Goal: Task Accomplishment & Management: Manage account settings

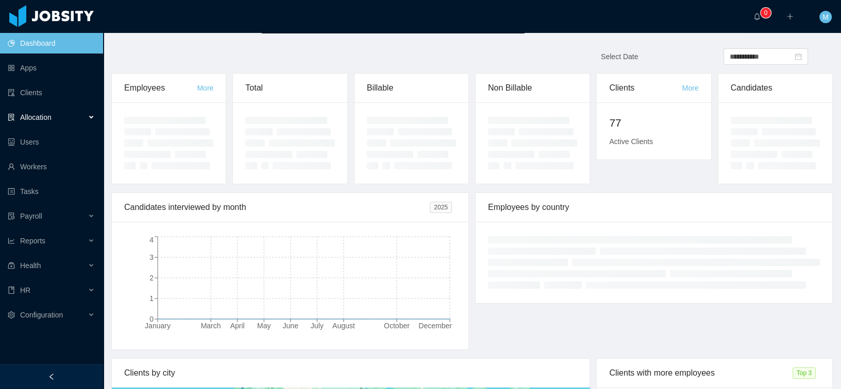
click at [60, 121] on div "Allocation" at bounding box center [51, 117] width 103 height 21
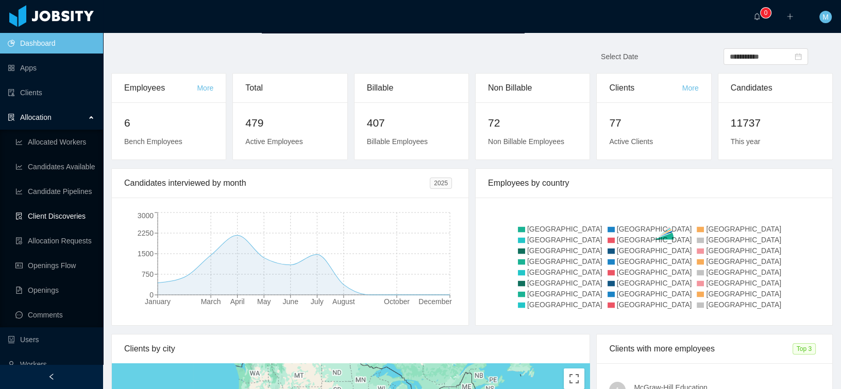
click at [67, 212] on link "Client Discoveries" at bounding box center [54, 216] width 79 height 21
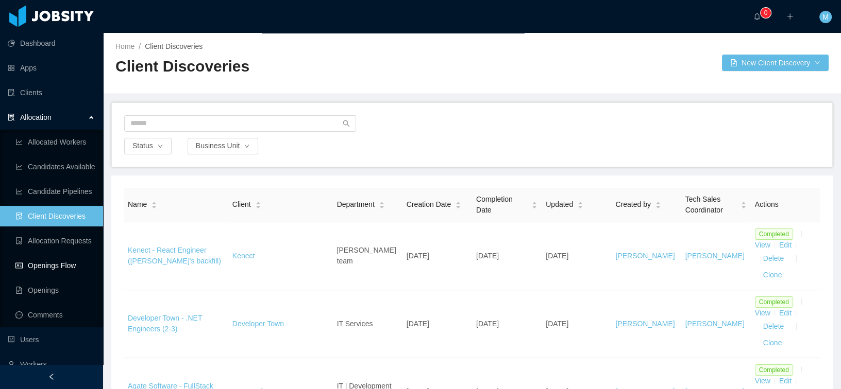
click at [40, 267] on link "Openings Flow" at bounding box center [54, 265] width 79 height 21
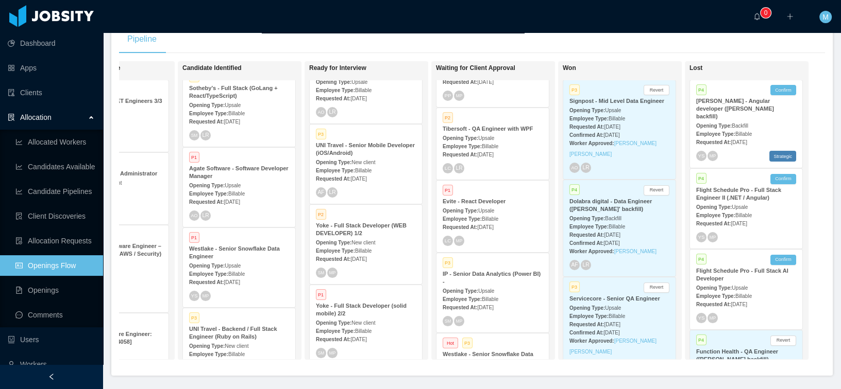
scroll to position [182, 0]
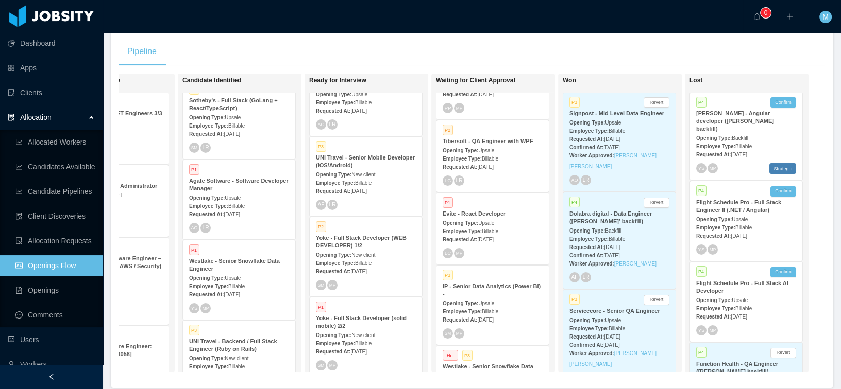
click at [288, 26] on div "··· 0 ··· ··· M ···" at bounding box center [420, 16] width 843 height 33
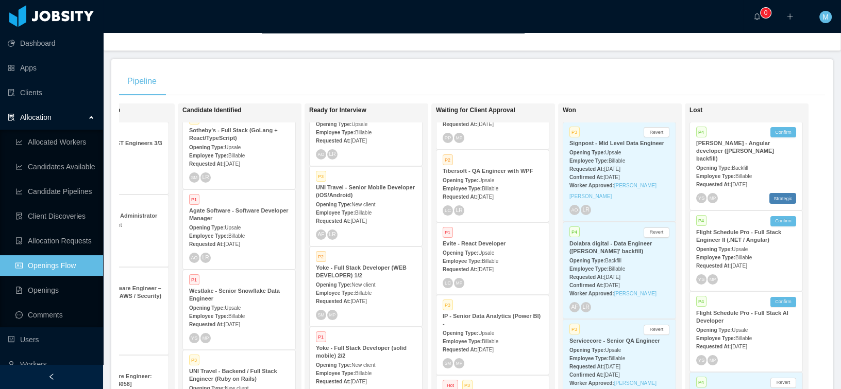
scroll to position [140, 0]
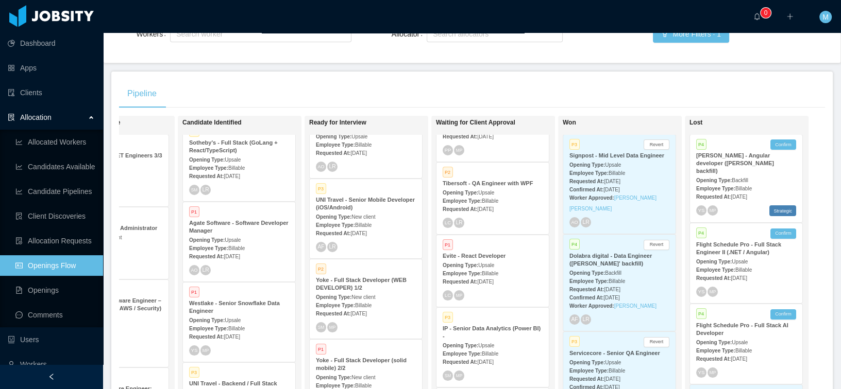
click at [619, 295] on span "Aug 15th, 2025" at bounding box center [611, 298] width 16 height 6
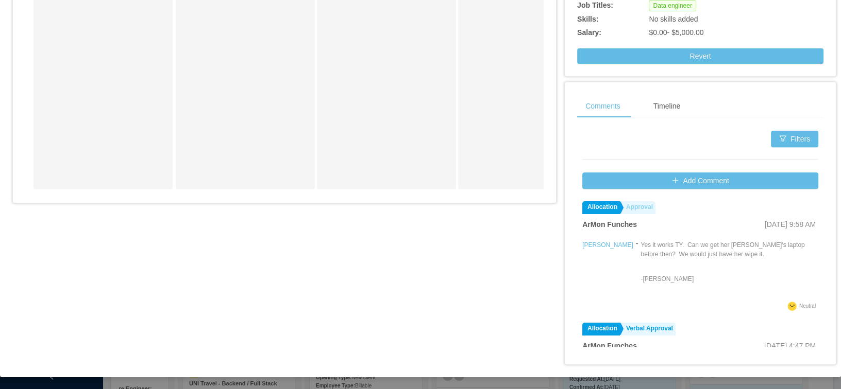
click at [647, 204] on link "Approval" at bounding box center [638, 207] width 35 height 13
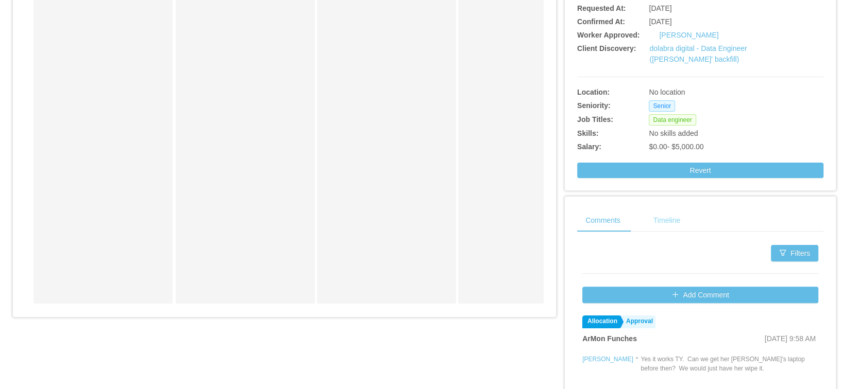
click at [664, 217] on div "Timeline" at bounding box center [666, 220] width 43 height 23
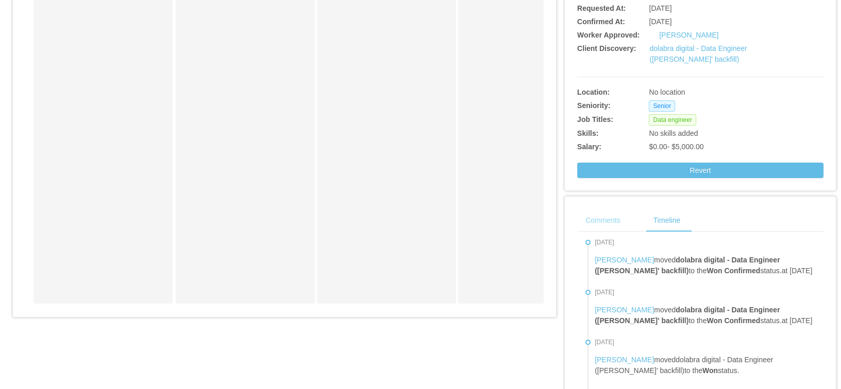
click at [602, 221] on div "Comments" at bounding box center [603, 220] width 52 height 23
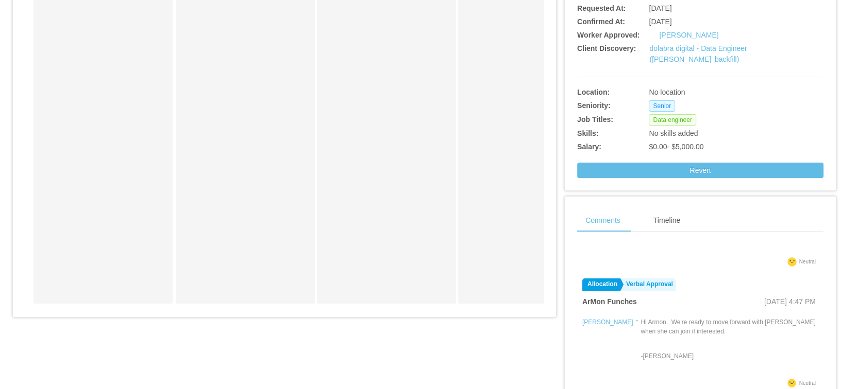
scroll to position [0, 0]
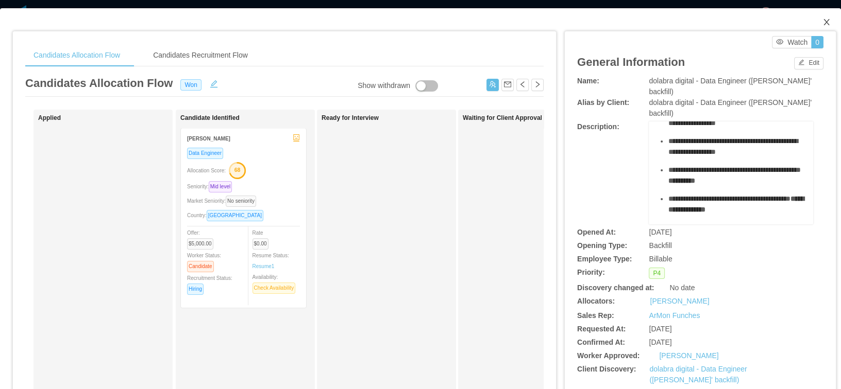
click at [823, 22] on icon "icon: close" at bounding box center [826, 22] width 6 height 6
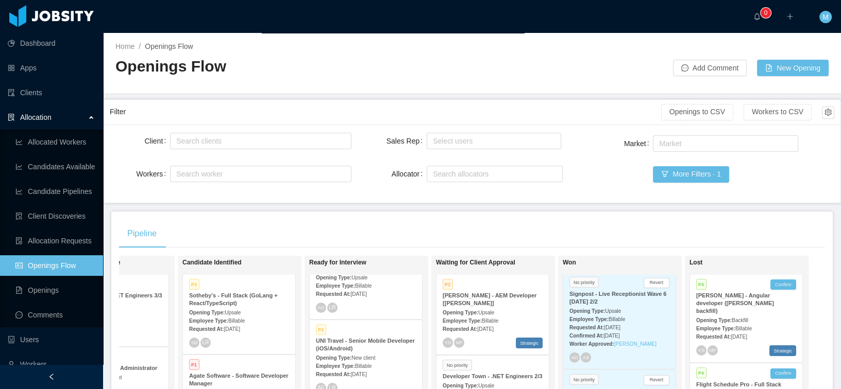
scroll to position [6, 0]
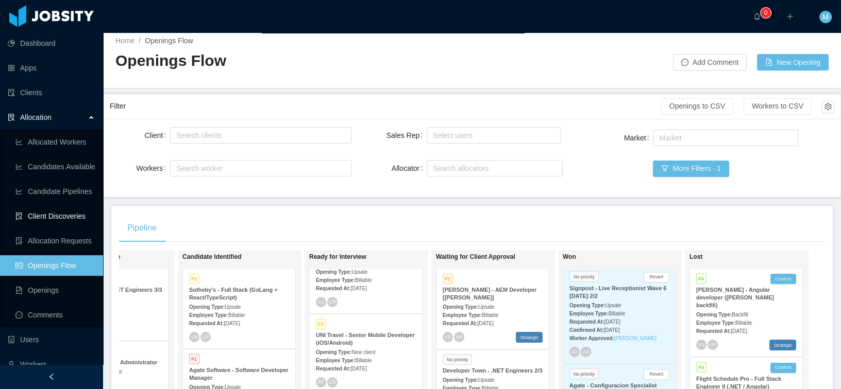
click at [40, 212] on link "Client Discoveries" at bounding box center [54, 216] width 79 height 21
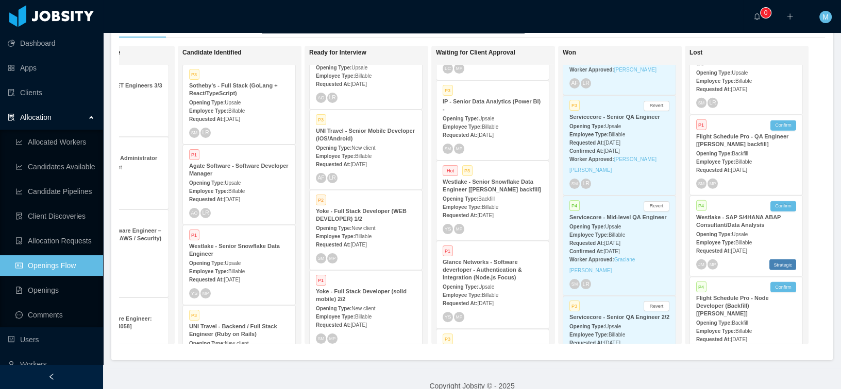
scroll to position [215, 0]
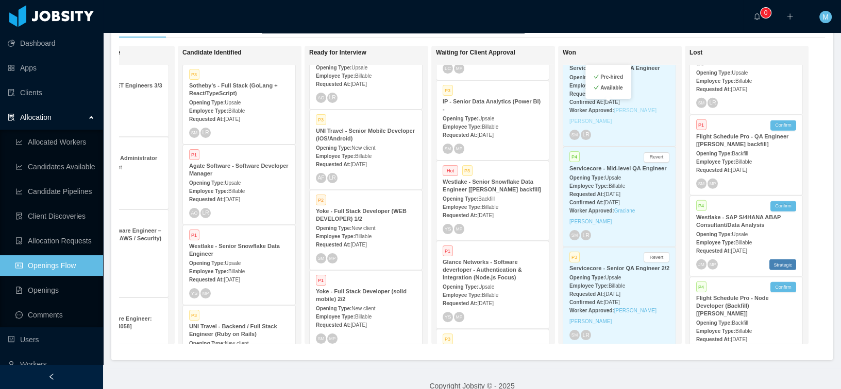
click at [634, 109] on link "Lucas Matheus de Souza Pereira" at bounding box center [612, 116] width 87 height 16
click at [627, 324] on link "Lucas Raphael Araujo Silva" at bounding box center [612, 316] width 87 height 16
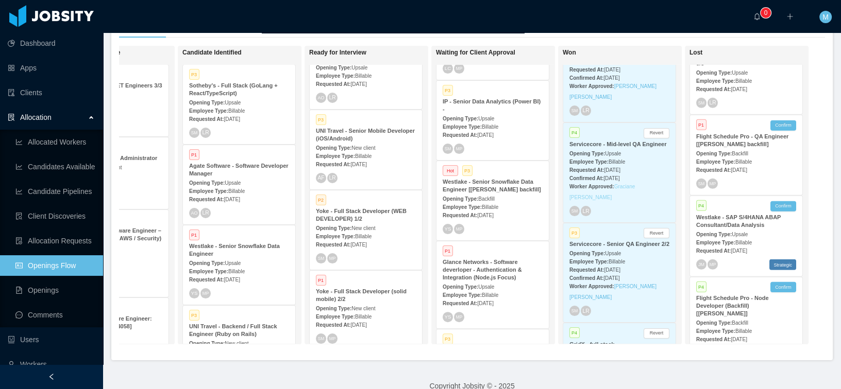
scroll to position [246, 0]
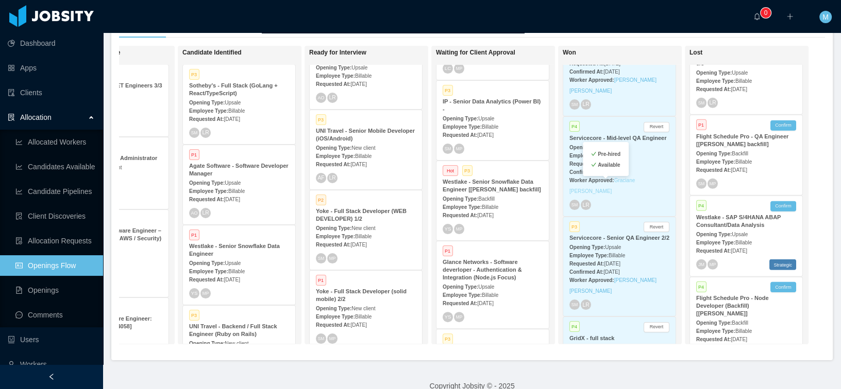
click at [635, 187] on link "Graciane [PERSON_NAME]" at bounding box center [601, 186] width 65 height 16
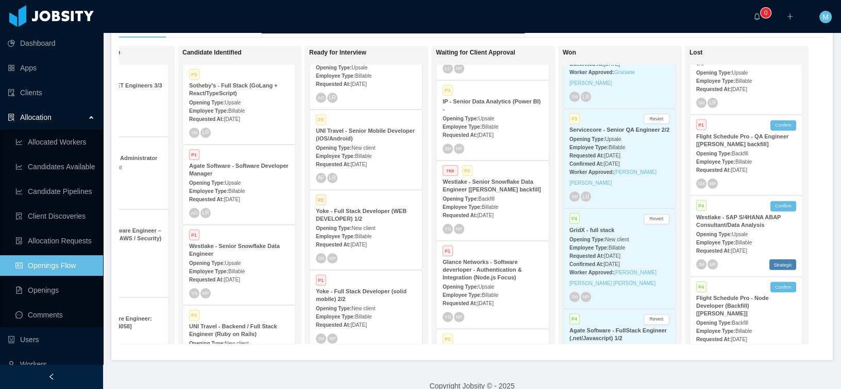
scroll to position [0, 150]
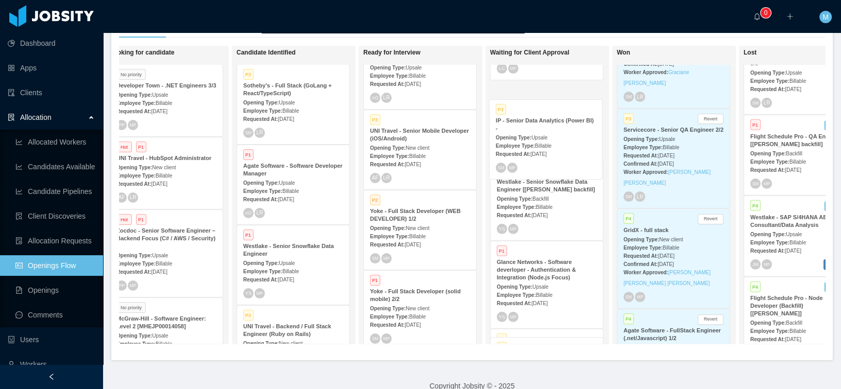
drag, startPoint x: 600, startPoint y: 132, endPoint x: 600, endPoint y: 138, distance: 5.7
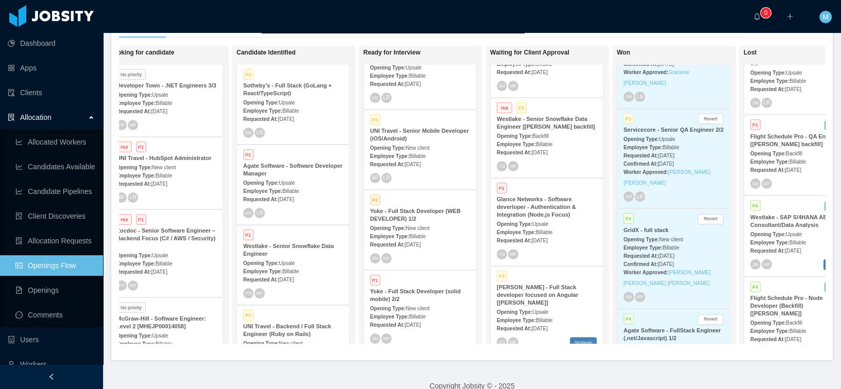
click at [543, 131] on div "Westlake - Senior Snowflake Data Engineer [Marcel Pinheiro's backfill]" at bounding box center [547, 122] width 100 height 15
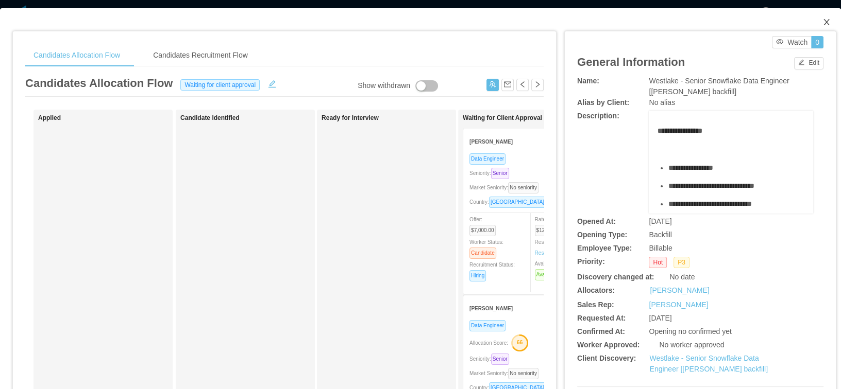
click at [823, 20] on icon "icon: close" at bounding box center [826, 22] width 6 height 6
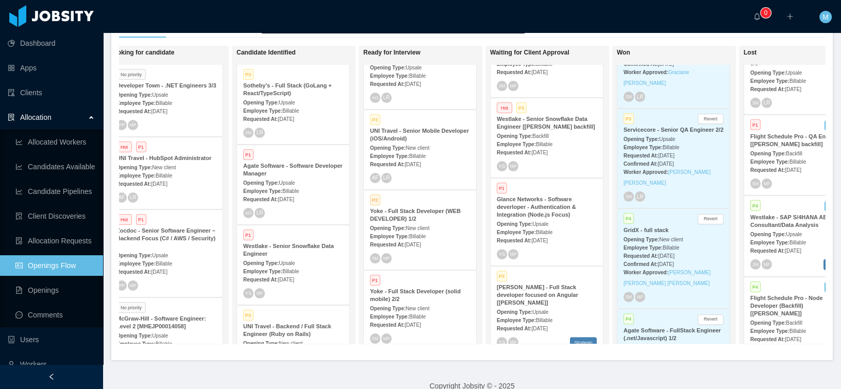
scroll to position [448, 0]
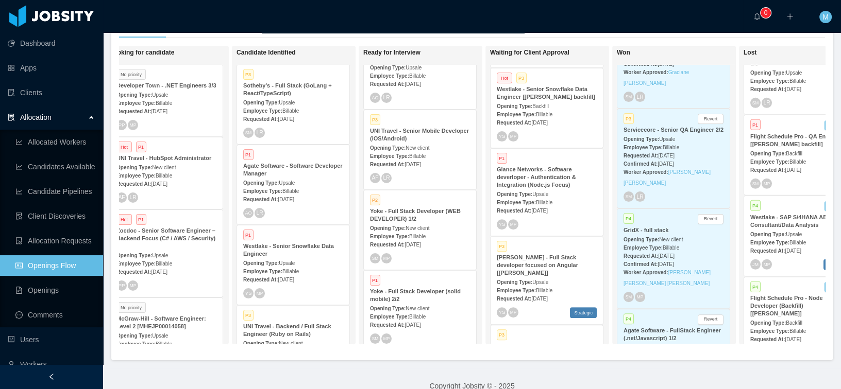
click at [522, 197] on strong "Opening Type:" at bounding box center [515, 195] width 36 height 6
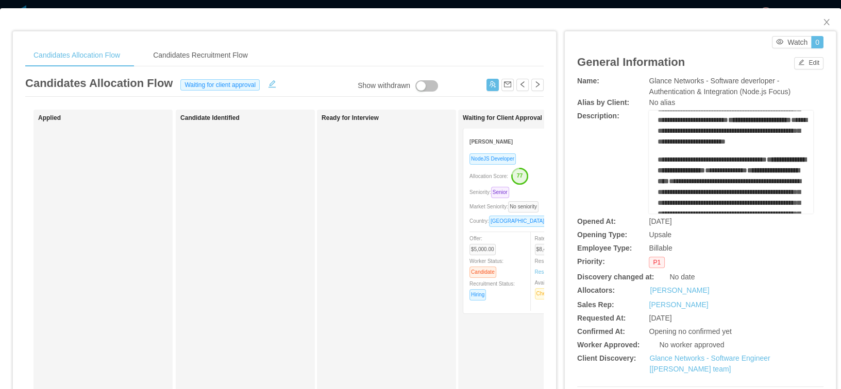
scroll to position [127, 0]
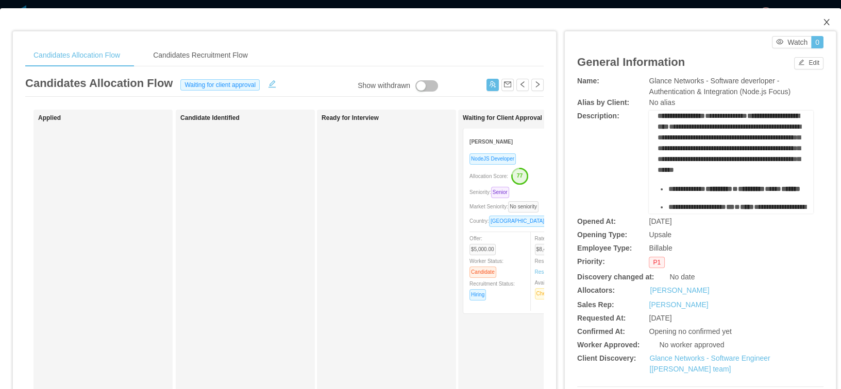
click at [823, 24] on icon "icon: close" at bounding box center [826, 22] width 8 height 8
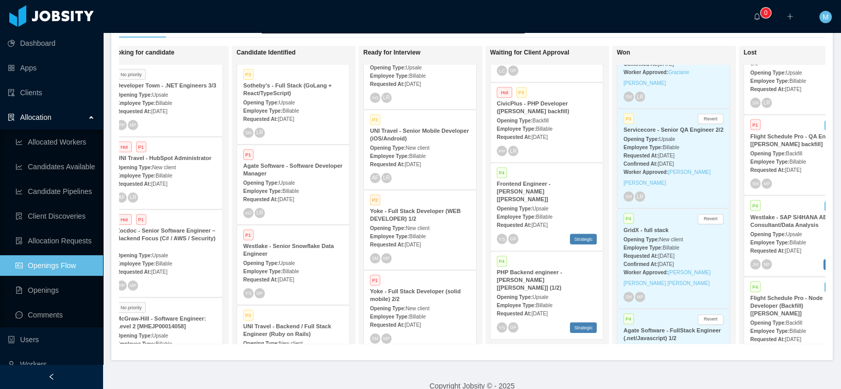
scroll to position [1330, 0]
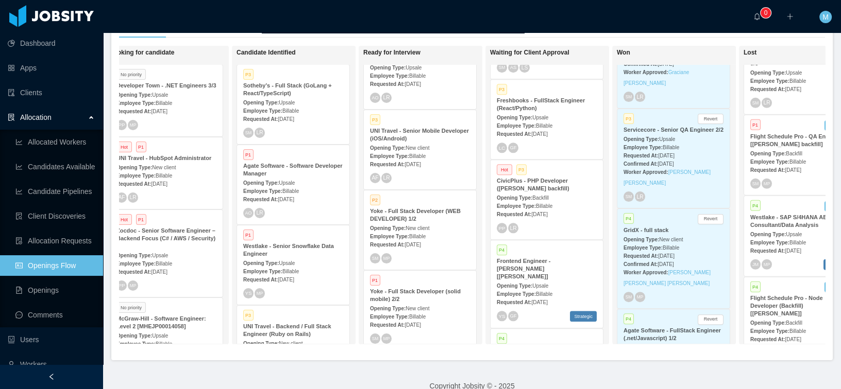
click at [511, 192] on strong "CivicPlus - PHP Developer (Jorgen Ordonez's backfill)" at bounding box center [533, 185] width 73 height 14
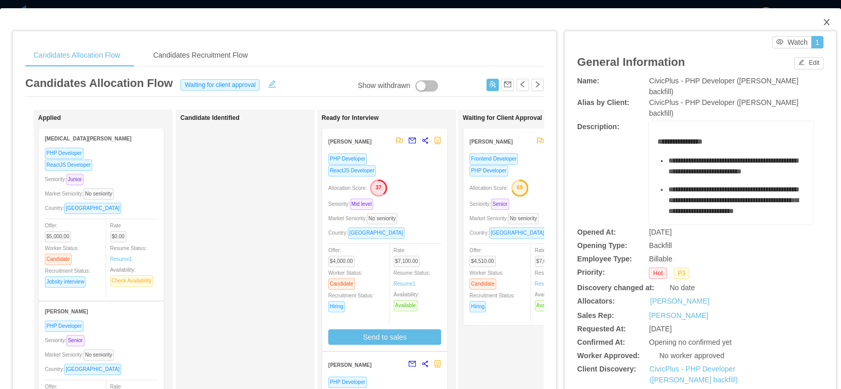
click at [822, 20] on icon "icon: close" at bounding box center [826, 22] width 8 height 8
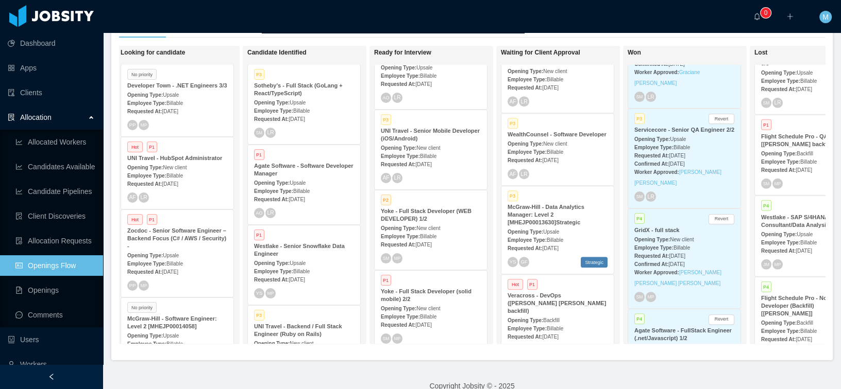
scroll to position [923, 0]
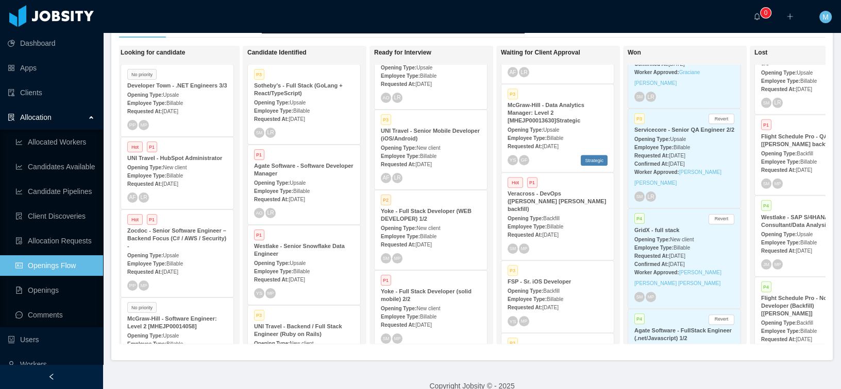
click at [558, 212] on strong "Veracross - DevOps (Fabricio de Andrade Araujo's backfill)" at bounding box center [556, 202] width 98 height 22
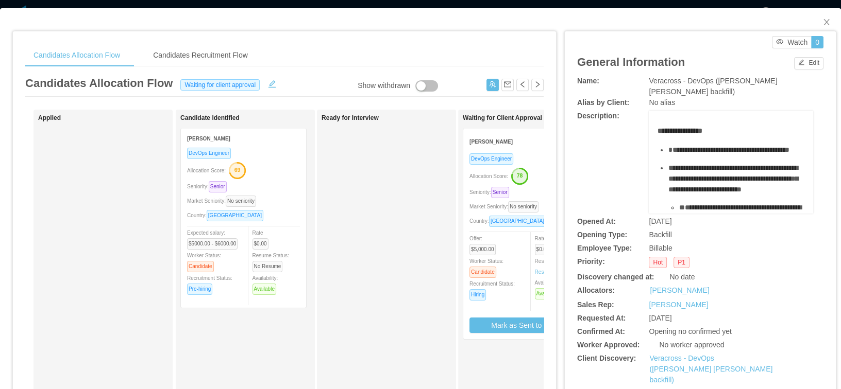
click at [481, 182] on div "Allocation Score: 78" at bounding box center [525, 175] width 113 height 16
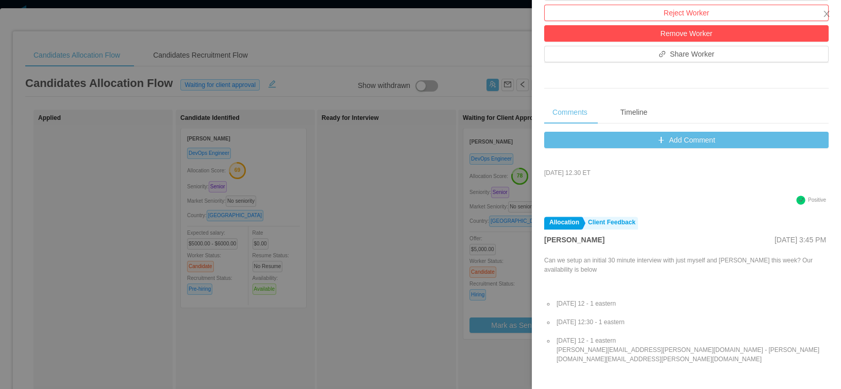
scroll to position [433, 0]
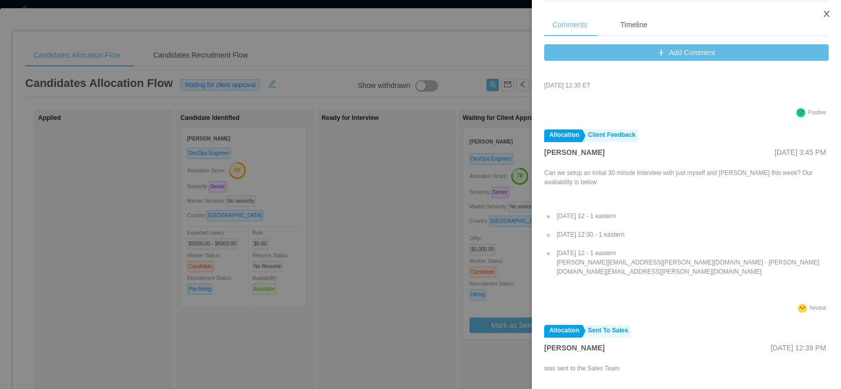
click at [822, 15] on icon "icon: close" at bounding box center [826, 14] width 8 height 8
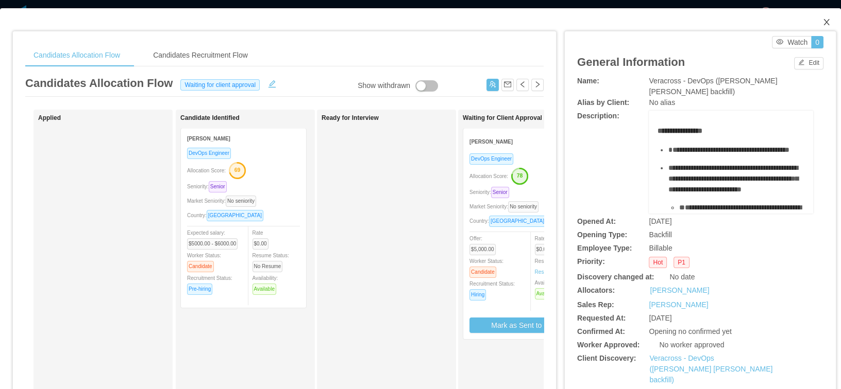
click at [823, 21] on icon "icon: close" at bounding box center [826, 22] width 6 height 6
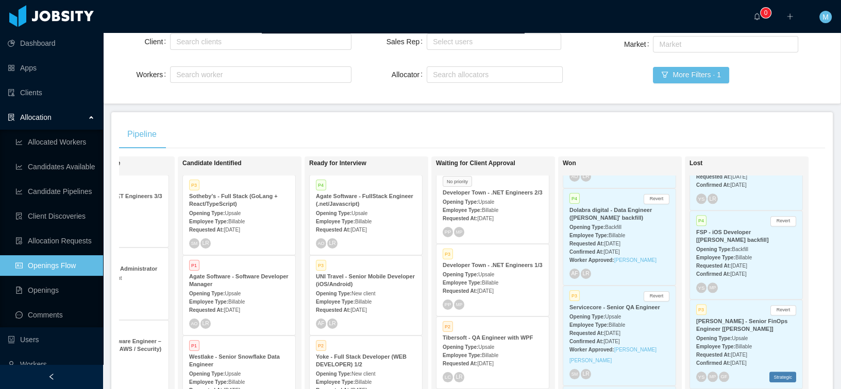
scroll to position [290, 0]
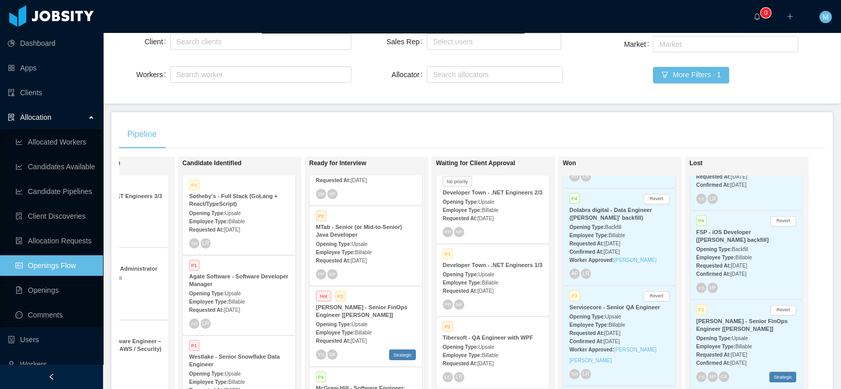
click at [343, 319] on div "Opening Type: Upsale" at bounding box center [366, 324] width 100 height 11
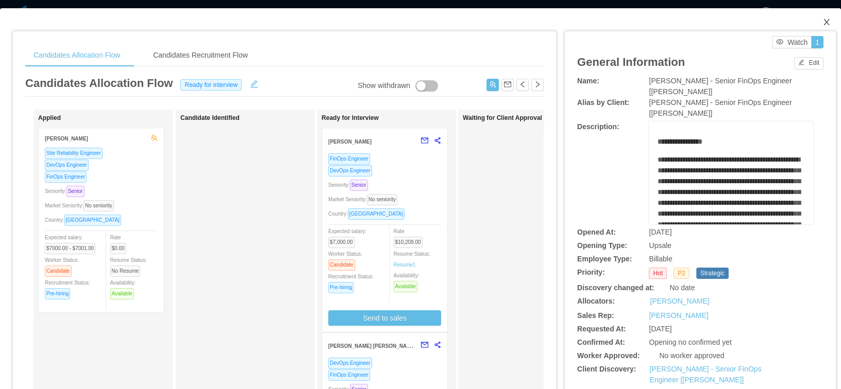
click at [824, 22] on span "Close" at bounding box center [826, 22] width 29 height 29
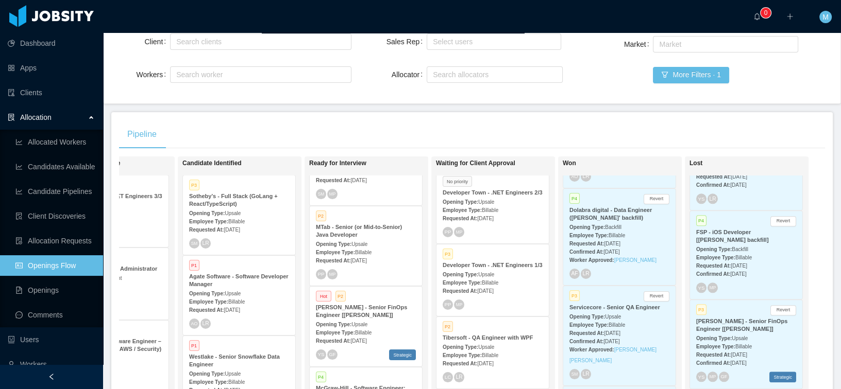
scroll to position [231, 0]
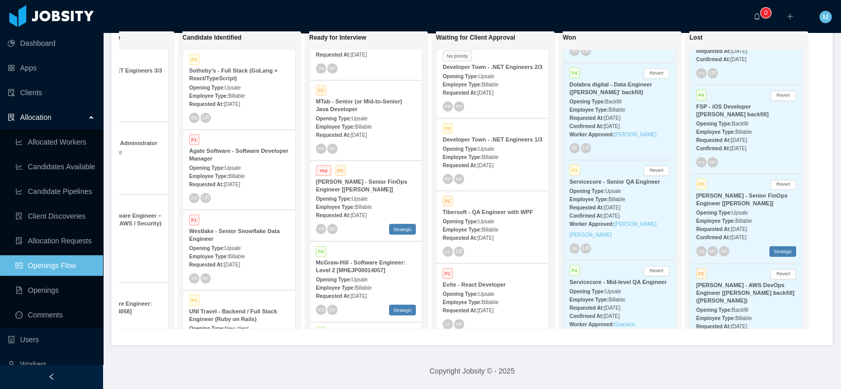
drag, startPoint x: 295, startPoint y: 97, endPoint x: 294, endPoint y: 102, distance: 5.3
click at [294, 102] on div "On Hold Looking for candidate No priority Developer Town - .NET Engineers 3/3 O…" at bounding box center [472, 184] width 706 height 307
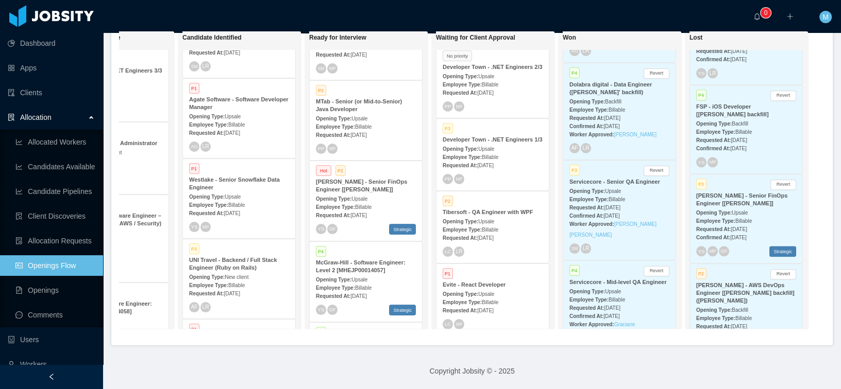
scroll to position [0, 0]
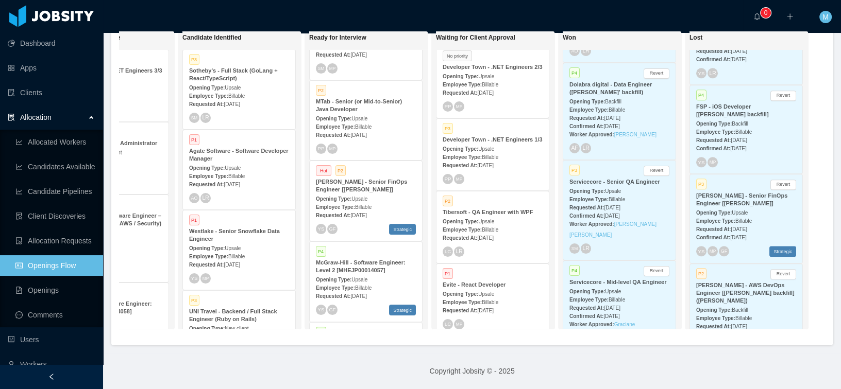
click at [213, 90] on div "Employee Type: Billable" at bounding box center [239, 95] width 100 height 11
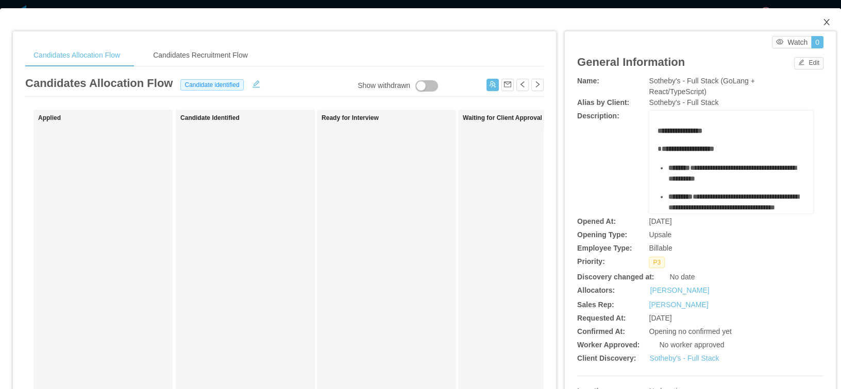
click at [822, 24] on icon "icon: close" at bounding box center [826, 22] width 8 height 8
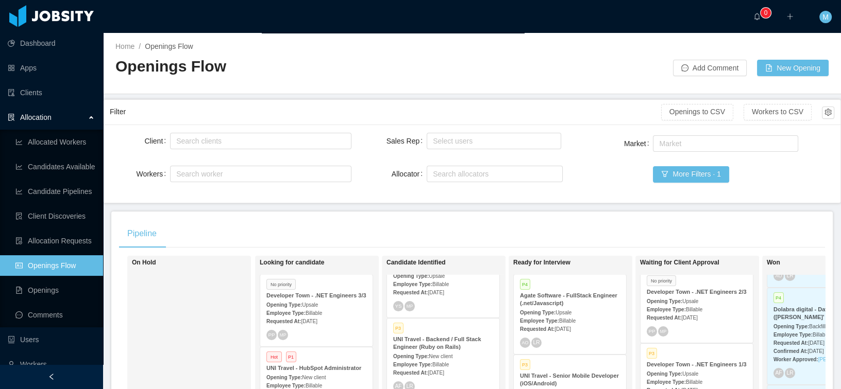
click at [701, 19] on div "··· 0 ··· ··· M ···" at bounding box center [420, 16] width 843 height 33
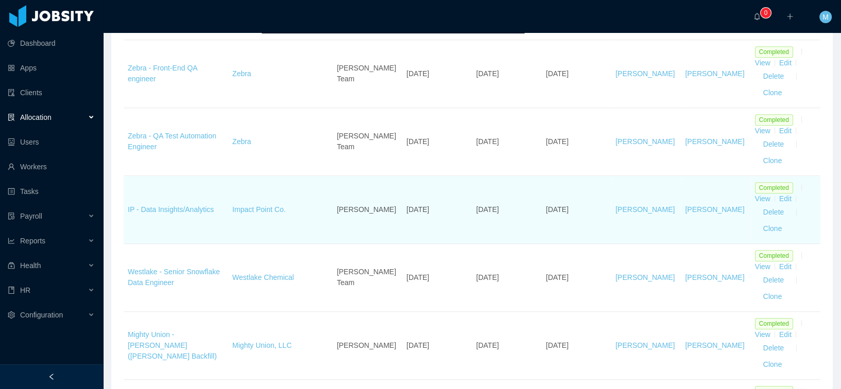
scroll to position [907, 0]
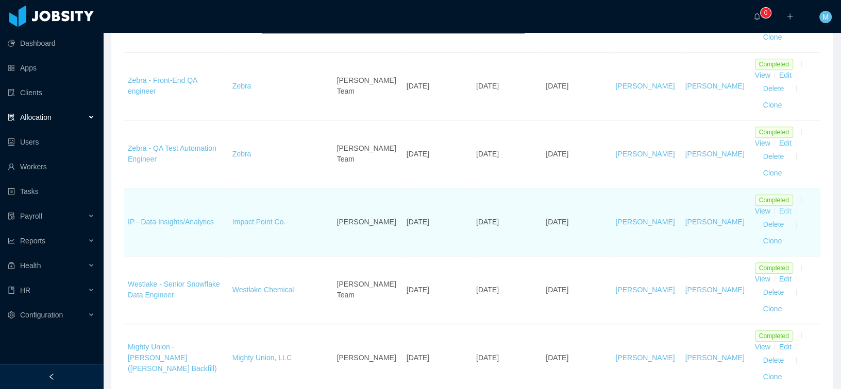
click at [779, 207] on link "Edit" at bounding box center [785, 211] width 12 height 8
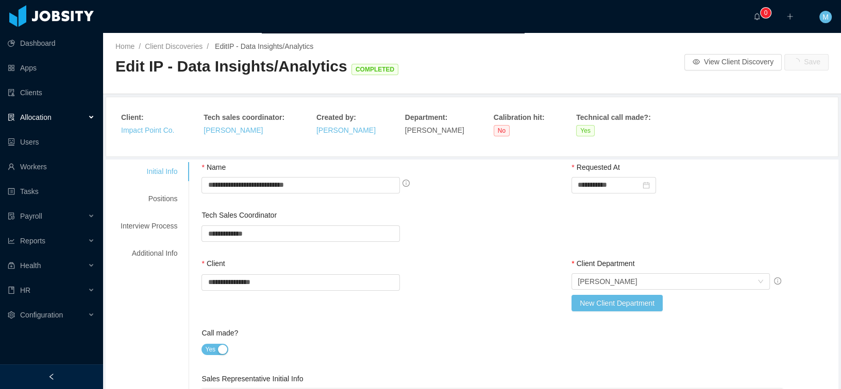
type input "*"
click at [295, 231] on input "text" at bounding box center [300, 234] width 198 height 16
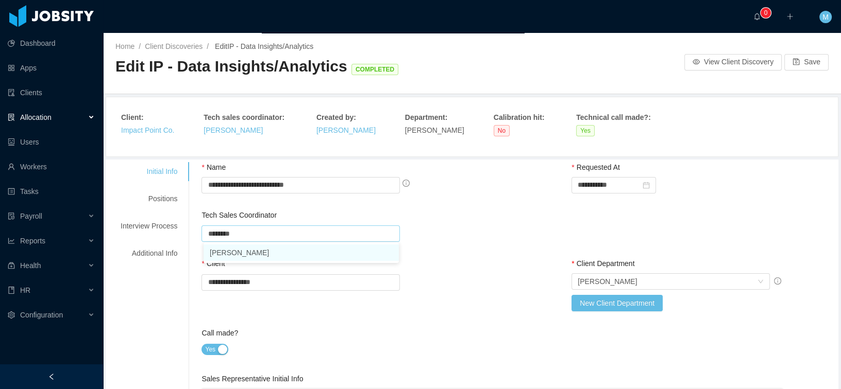
click at [242, 252] on li "[PERSON_NAME]" at bounding box center [300, 253] width 195 height 16
type input "**********"
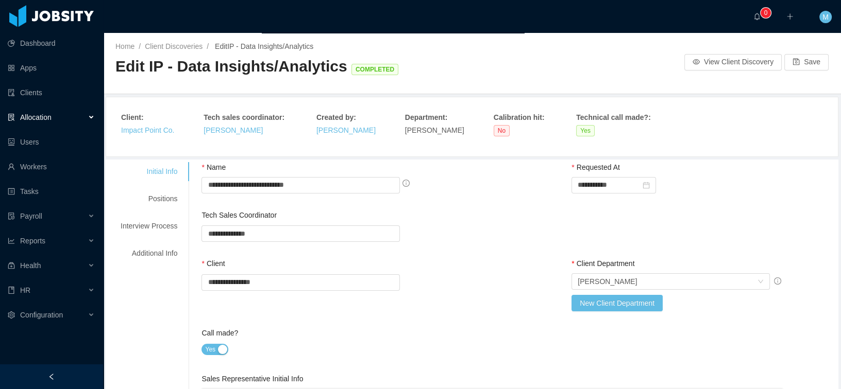
click at [474, 263] on div "**********" at bounding box center [518, 294] width 634 height 70
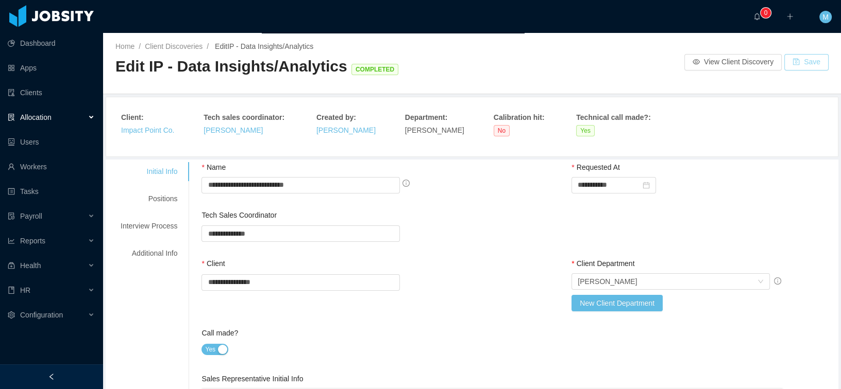
click at [797, 60] on button "Save" at bounding box center [806, 62] width 44 height 16
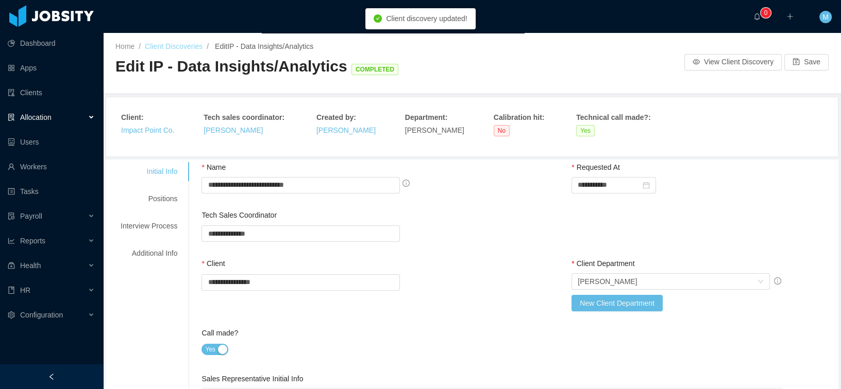
click at [187, 46] on link "Client Discoveries" at bounding box center [174, 46] width 58 height 8
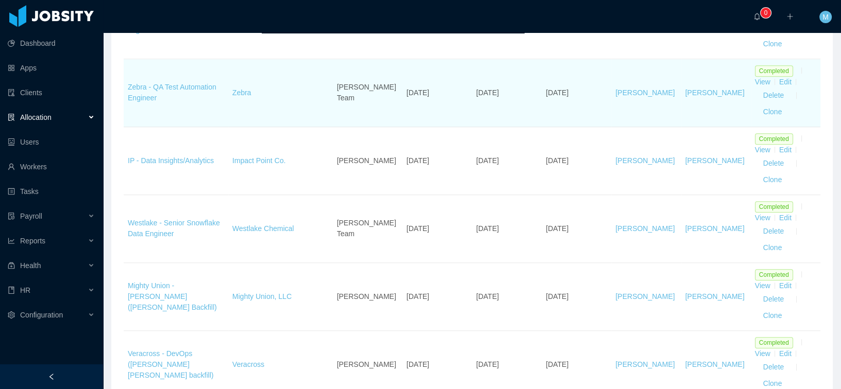
scroll to position [931, 0]
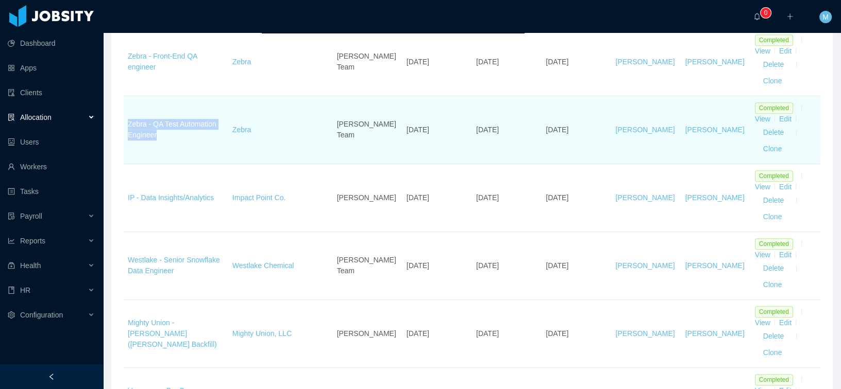
drag, startPoint x: 157, startPoint y: 135, endPoint x: 126, endPoint y: 124, distance: 32.9
click at [126, 124] on td "Zebra - QA Test Automation Engineer" at bounding box center [176, 130] width 105 height 68
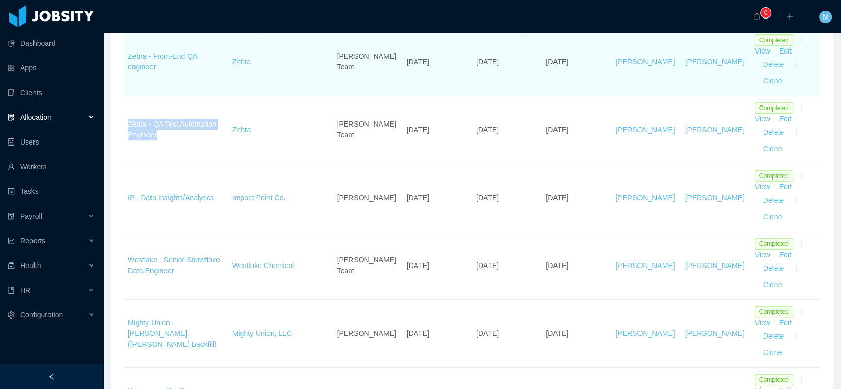
copy link "Zebra - QA Test Automation Engineer"
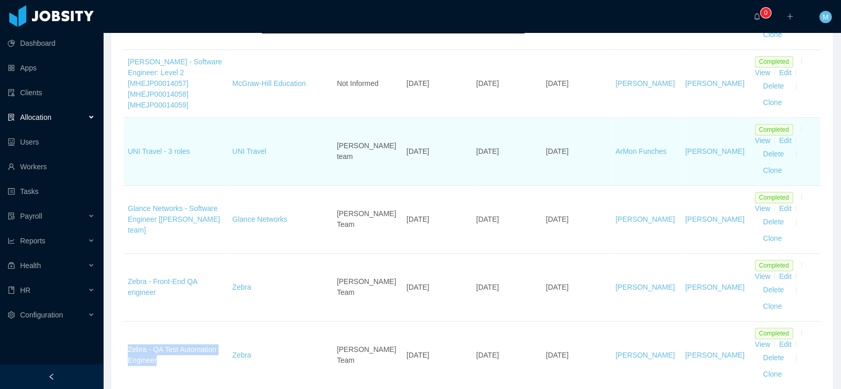
scroll to position [686, 0]
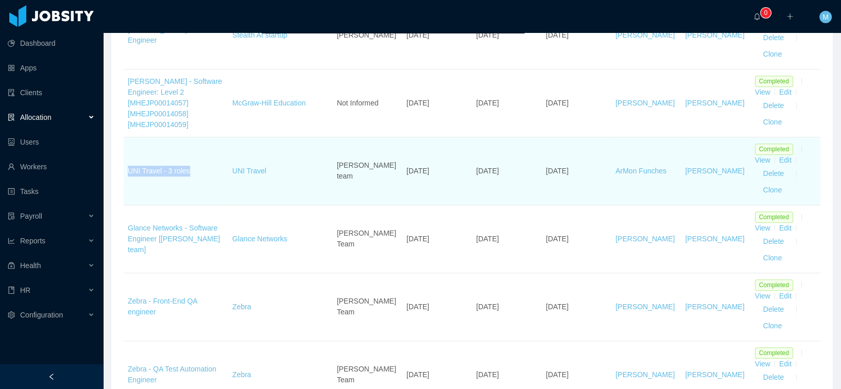
drag, startPoint x: 201, startPoint y: 167, endPoint x: 128, endPoint y: 169, distance: 73.7
click at [128, 169] on td "UNI Travel - 3 roles" at bounding box center [176, 172] width 105 height 68
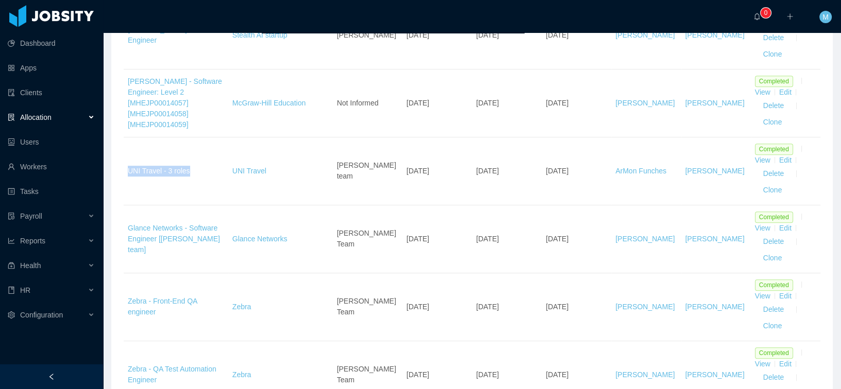
copy link "UNI Travel - 3 roles"
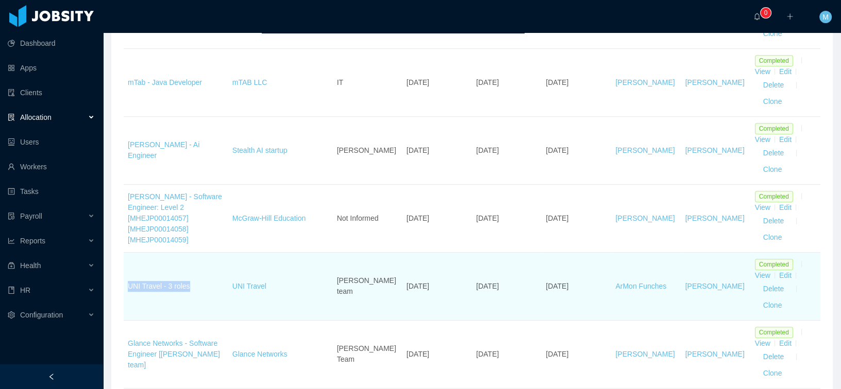
scroll to position [558, 0]
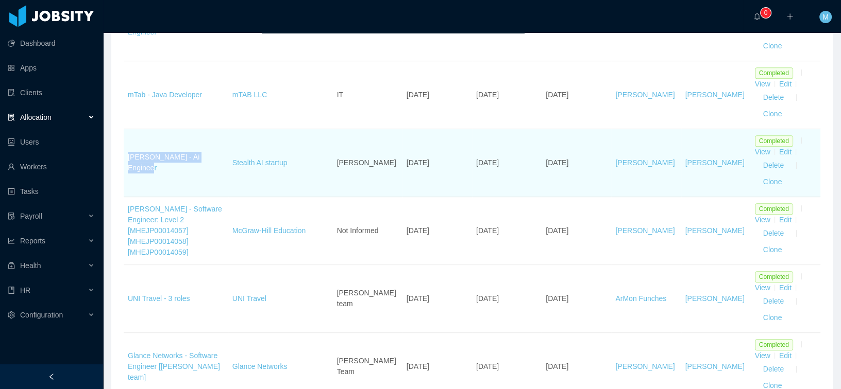
drag, startPoint x: 123, startPoint y: 158, endPoint x: 219, endPoint y: 161, distance: 96.4
click at [219, 161] on td "Erkang Zheng - Ai Engineer" at bounding box center [176, 163] width 105 height 68
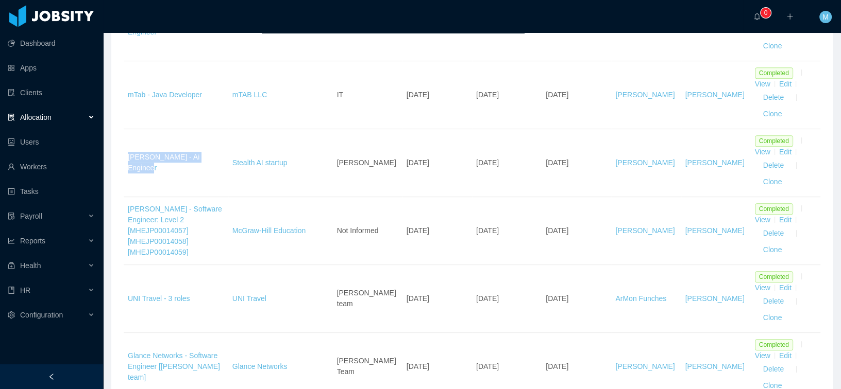
copy link "Erkang Zheng - Ai Engineer"
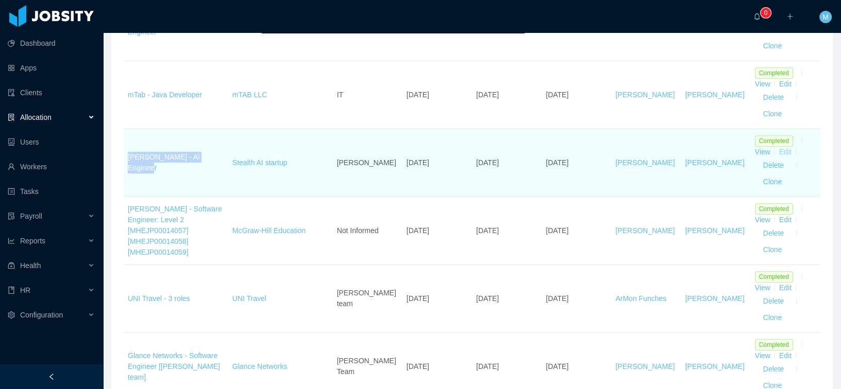
click at [779, 149] on link "Edit" at bounding box center [785, 152] width 12 height 8
click at [224, 144] on td "Erkang Zheng - Ai Engineer" at bounding box center [176, 163] width 105 height 68
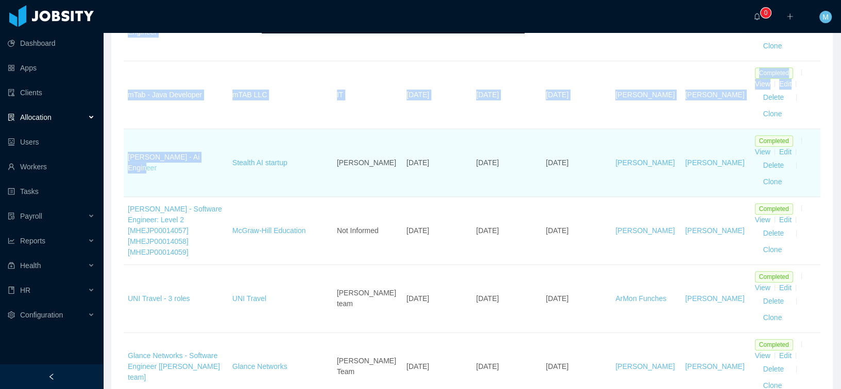
drag, startPoint x: 121, startPoint y: 161, endPoint x: 212, endPoint y: 161, distance: 90.6
click at [221, 146] on td "Erkang Zheng - Ai Engineer" at bounding box center [176, 163] width 105 height 68
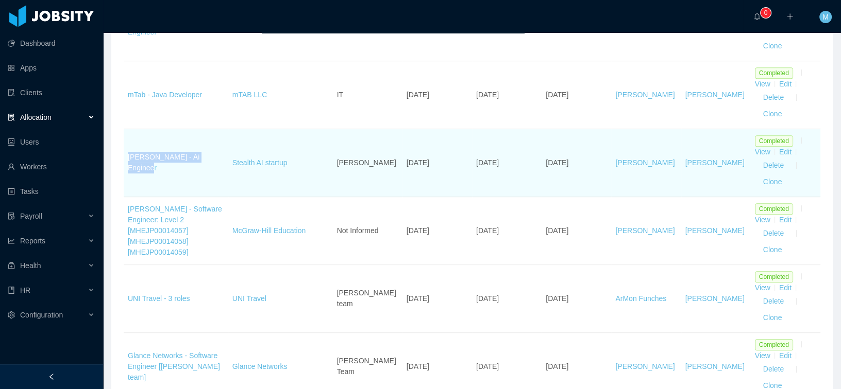
drag, startPoint x: 221, startPoint y: 160, endPoint x: 129, endPoint y: 164, distance: 92.3
click at [129, 164] on td "Erkang Zheng - Ai Engineer" at bounding box center [176, 163] width 105 height 68
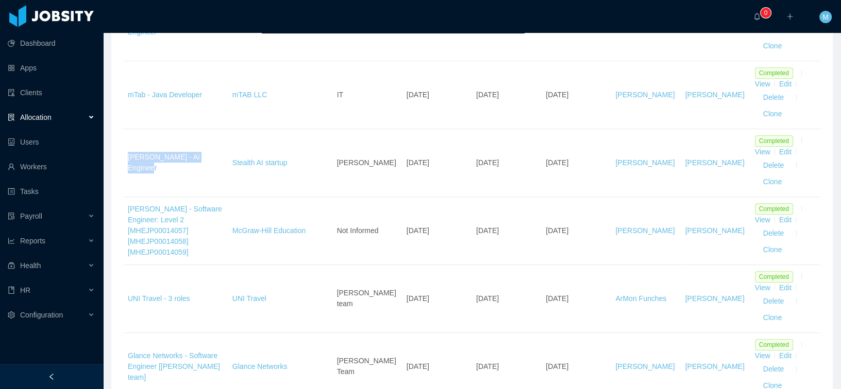
copy link "Erkang Zheng - Ai Engineer"
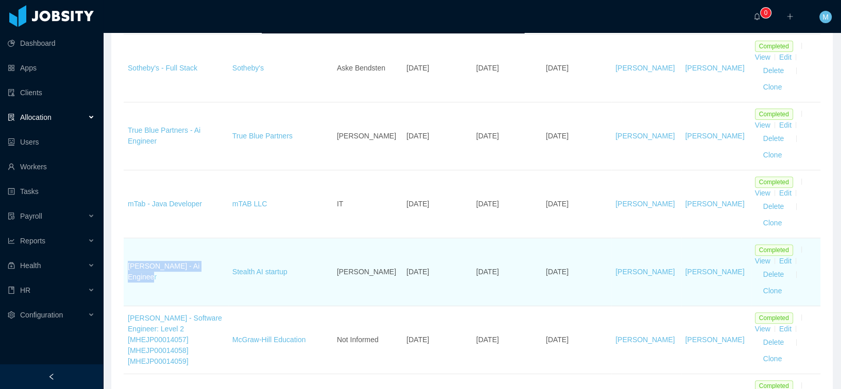
scroll to position [437, 0]
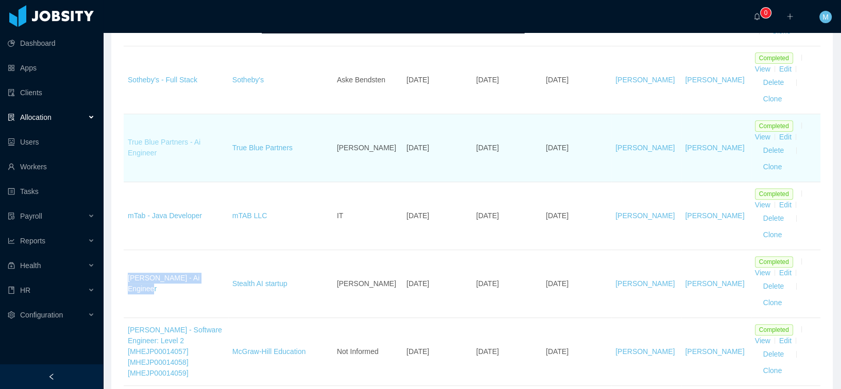
drag, startPoint x: 169, startPoint y: 153, endPoint x: 129, endPoint y: 142, distance: 41.7
click at [129, 142] on td "True Blue Partners - Ai Engineer" at bounding box center [176, 148] width 105 height 68
copy link "True Blue Partners - Ai Engineer"
click at [782, 134] on link "Edit" at bounding box center [785, 137] width 12 height 8
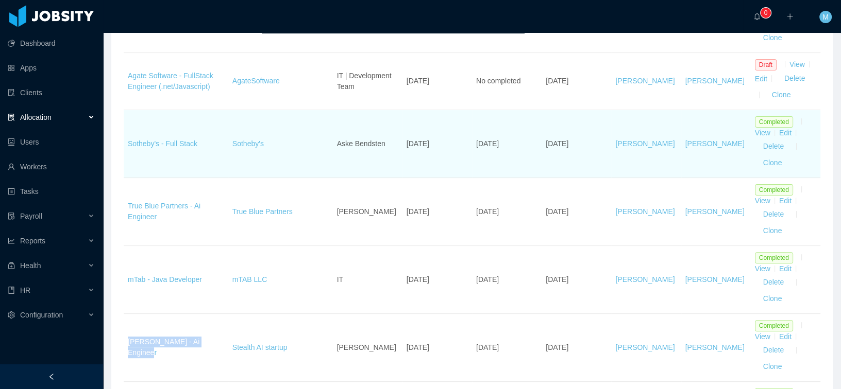
scroll to position [362, 0]
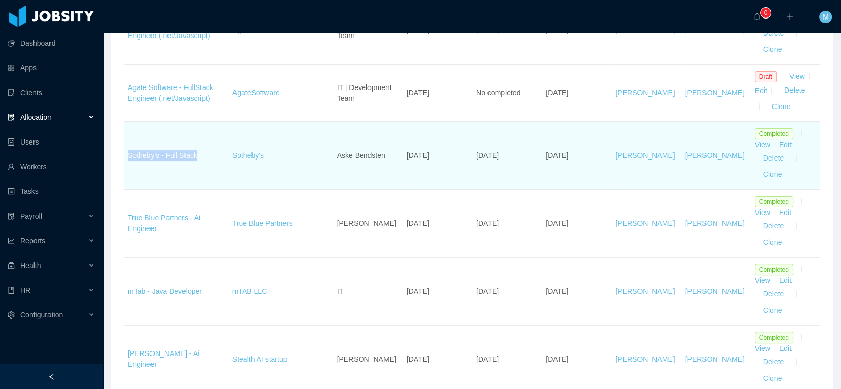
drag, startPoint x: 204, startPoint y: 155, endPoint x: 124, endPoint y: 157, distance: 80.4
click at [124, 157] on td "Sotheby's - Full Stack" at bounding box center [176, 156] width 105 height 68
copy link "Sotheby's - Full Stack"
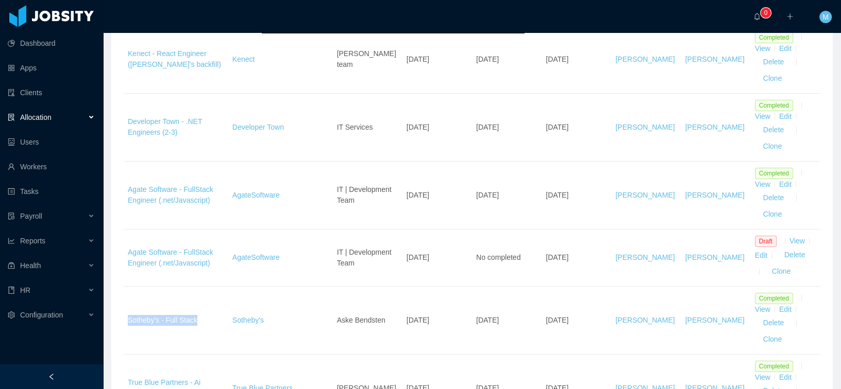
scroll to position [0, 0]
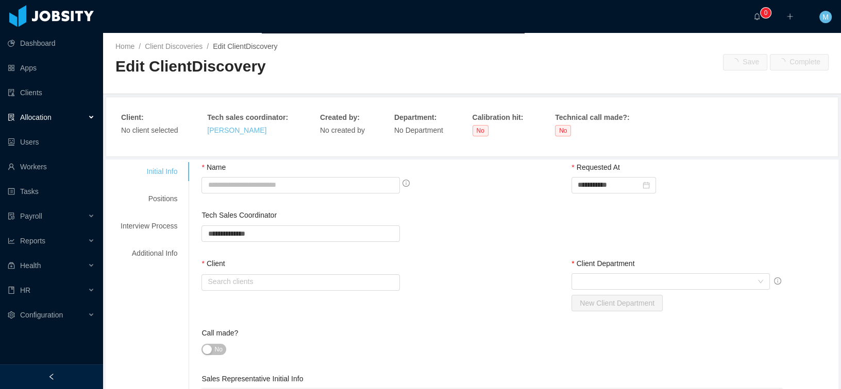
type input "**********"
type input "*"
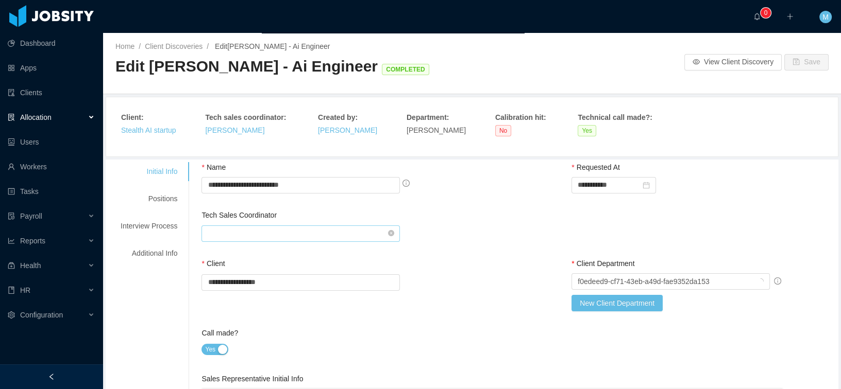
click at [243, 226] on input "text" at bounding box center [300, 234] width 198 height 16
click at [519, 206] on div "**********" at bounding box center [518, 186] width 634 height 48
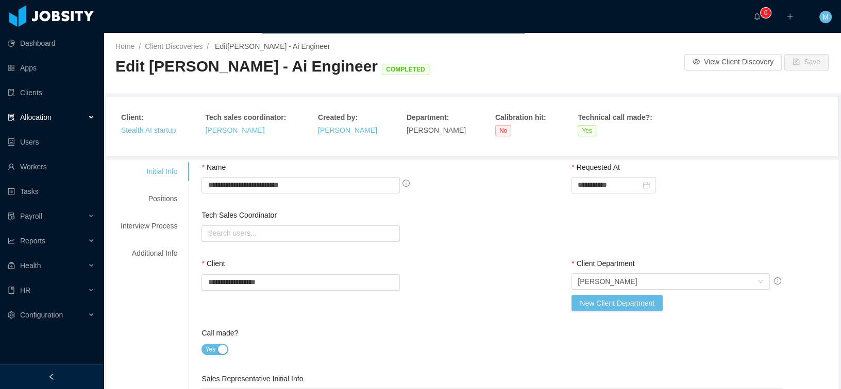
click at [490, 212] on div "Tech Sales Coordinator Search users..." at bounding box center [518, 234] width 634 height 49
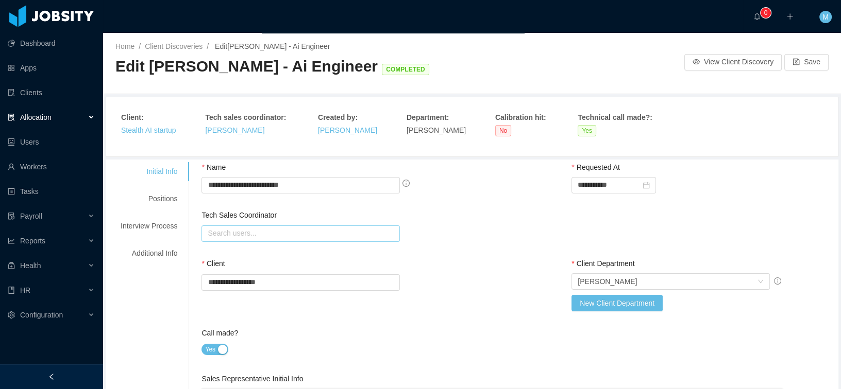
click at [253, 236] on input "text" at bounding box center [300, 234] width 198 height 16
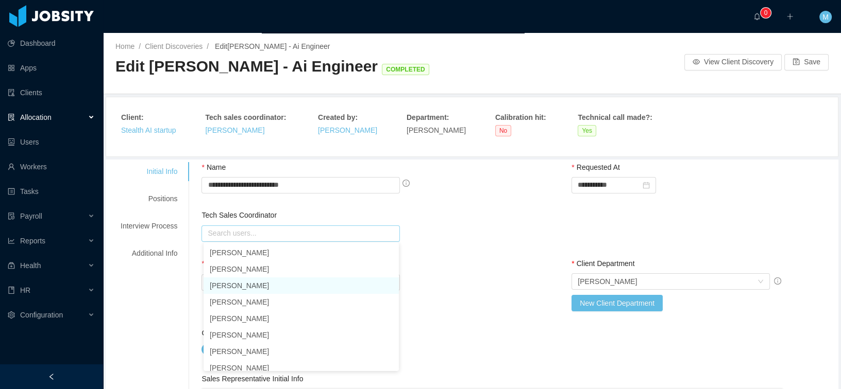
click at [247, 285] on li "[PERSON_NAME]" at bounding box center [300, 286] width 195 height 16
type input "**********"
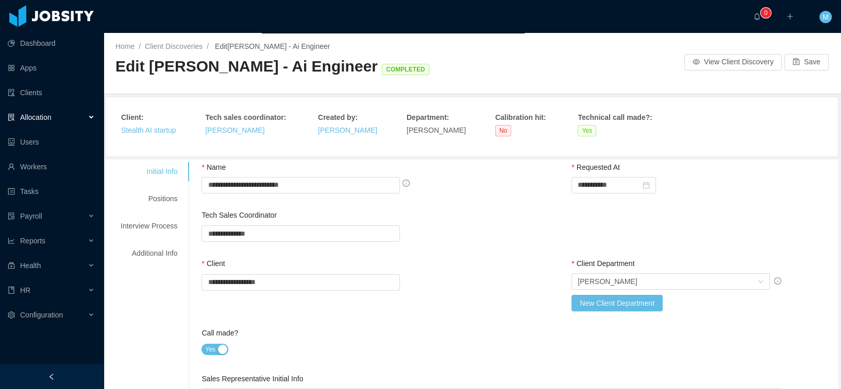
click at [496, 217] on div "**********" at bounding box center [518, 234] width 634 height 49
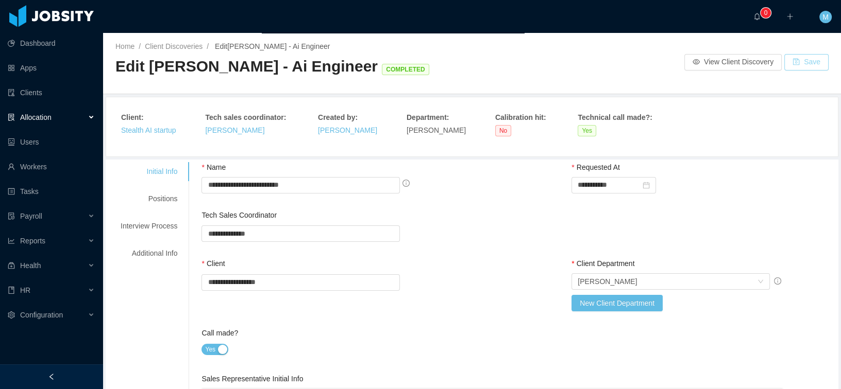
click at [802, 66] on button "Save" at bounding box center [806, 62] width 44 height 16
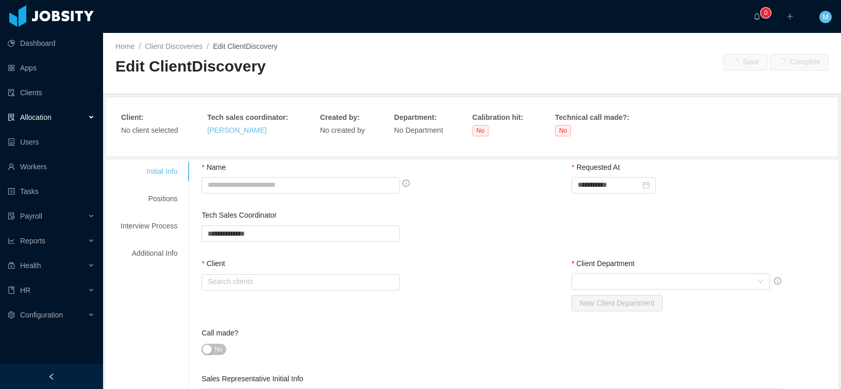
type input "**********"
type input "*"
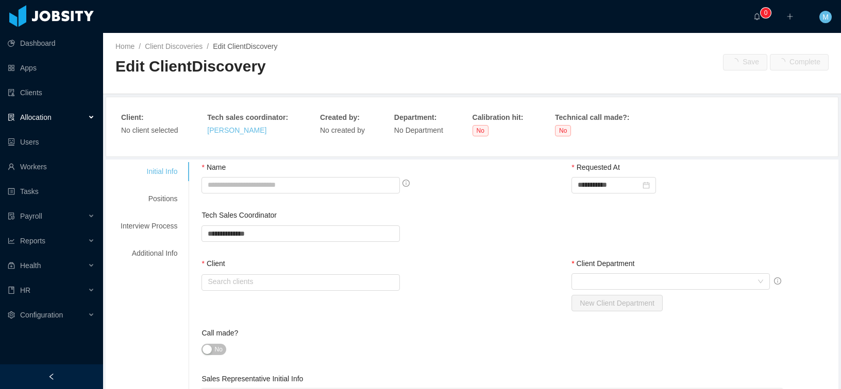
type textarea "**********"
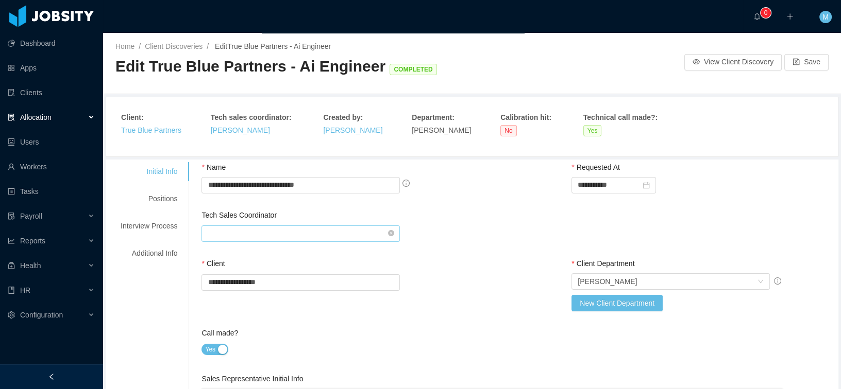
click at [248, 236] on input "text" at bounding box center [300, 234] width 198 height 16
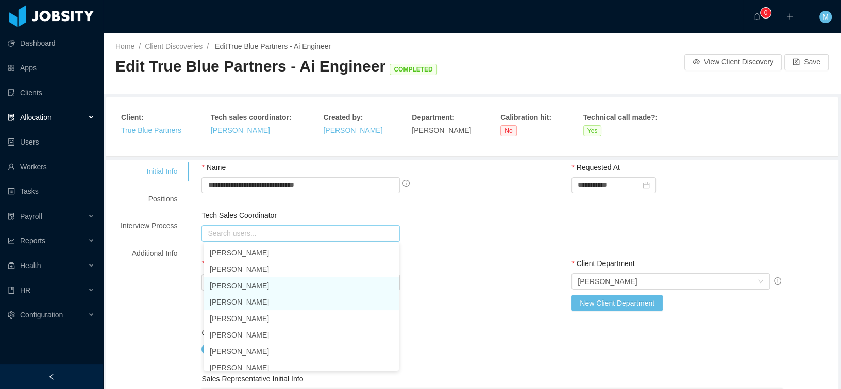
click at [242, 293] on li "[PERSON_NAME]" at bounding box center [300, 286] width 195 height 16
type input "**********"
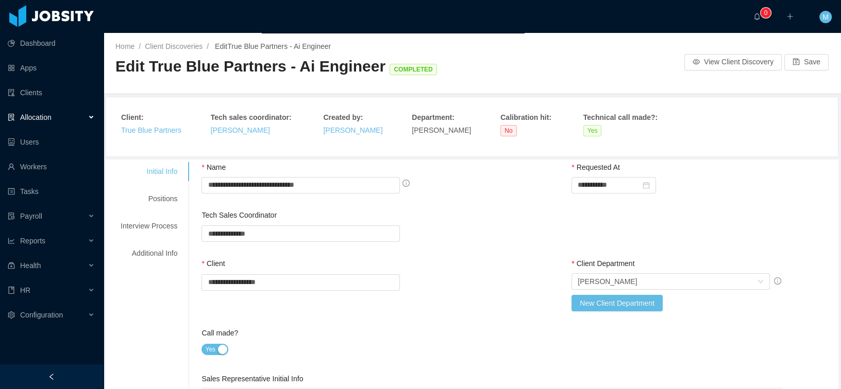
click at [461, 226] on div "**********" at bounding box center [333, 234] width 264 height 18
click at [801, 61] on button "Save" at bounding box center [806, 62] width 44 height 16
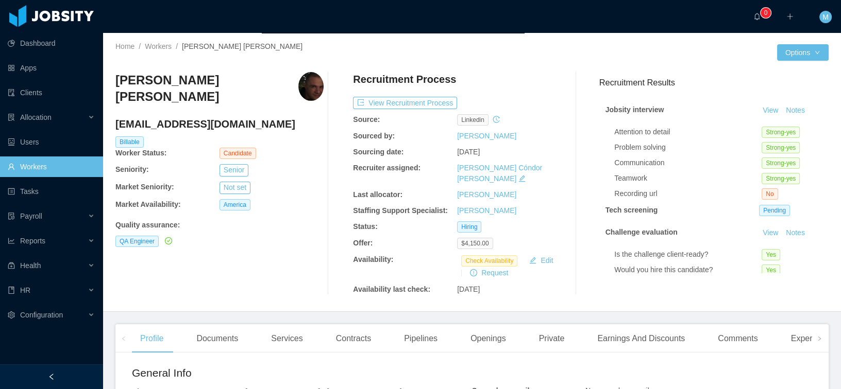
scroll to position [260, 0]
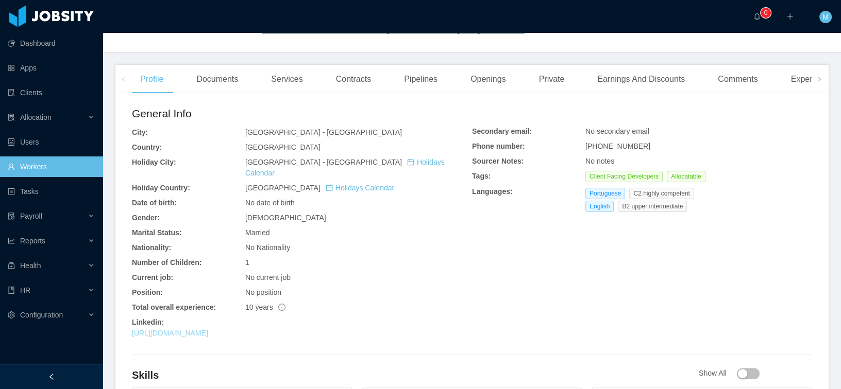
click at [208, 329] on link "https://www.linkedin.com/in/lraphas" at bounding box center [170, 333] width 76 height 8
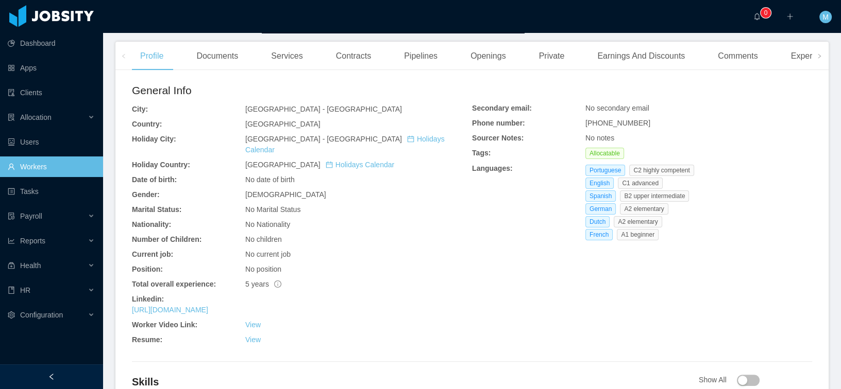
scroll to position [459, 0]
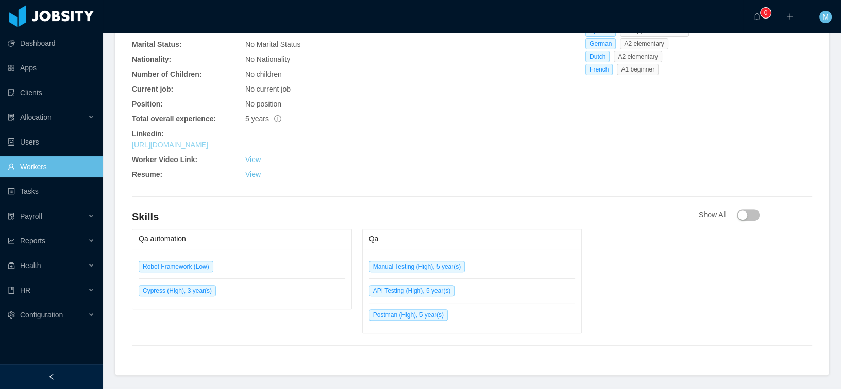
click at [208, 141] on link "[URL][DOMAIN_NAME]" at bounding box center [170, 145] width 76 height 8
